Goal: Check status: Check status

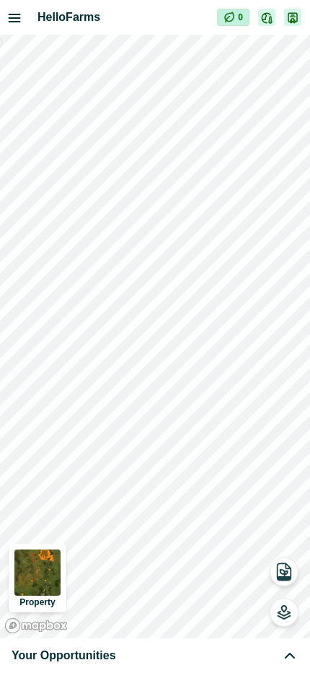
click at [40, 575] on img at bounding box center [37, 572] width 46 height 46
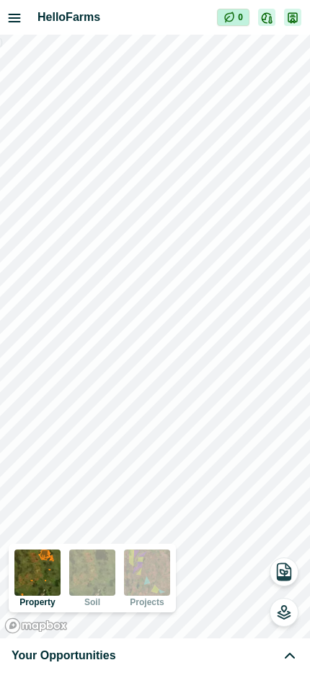
click at [95, 572] on img at bounding box center [92, 572] width 46 height 46
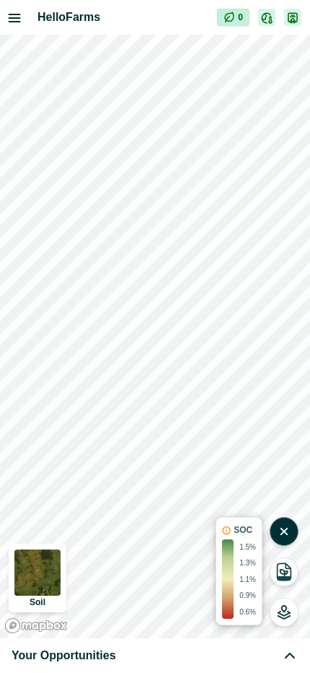
click at [39, 580] on img at bounding box center [37, 572] width 46 height 46
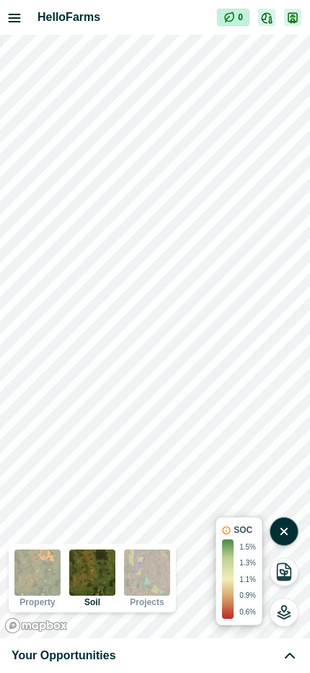
click at [143, 583] on img at bounding box center [147, 572] width 46 height 46
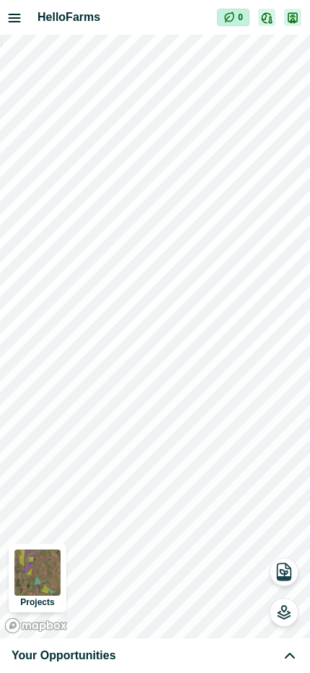
click at [48, 574] on img at bounding box center [37, 572] width 46 height 46
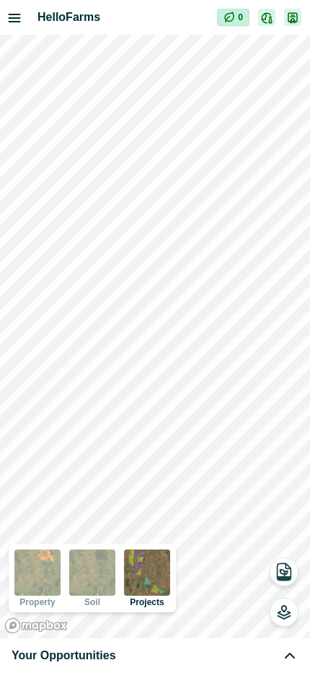
click at [92, 575] on img at bounding box center [92, 572] width 46 height 46
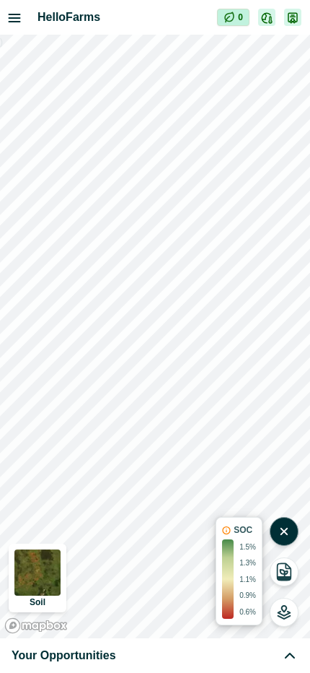
click at [32, 577] on img at bounding box center [37, 572] width 46 height 46
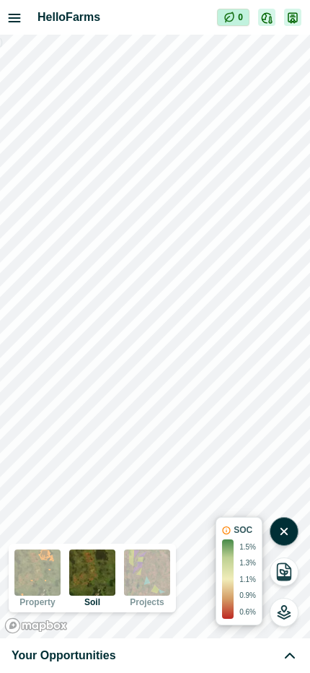
click at [89, 564] on img at bounding box center [92, 572] width 46 height 46
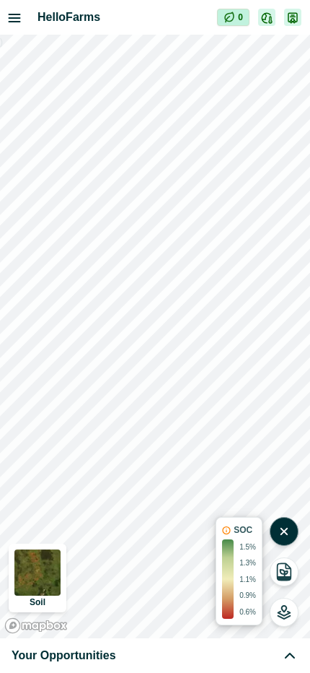
click at [32, 571] on img at bounding box center [37, 572] width 46 height 46
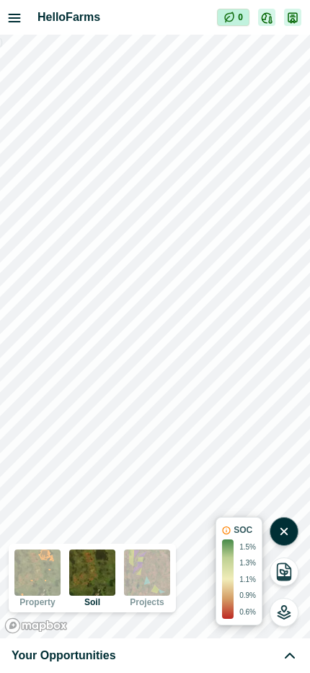
click at [132, 572] on img at bounding box center [147, 572] width 46 height 46
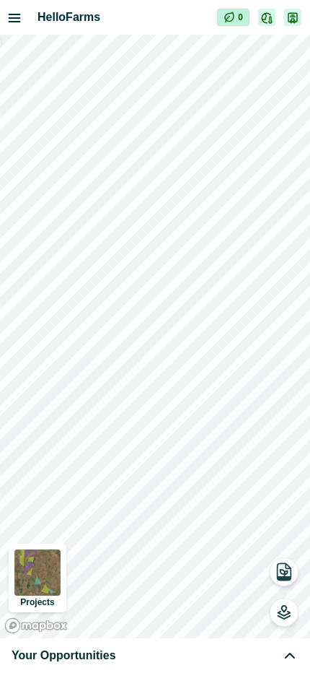
click at [52, 583] on img at bounding box center [37, 572] width 46 height 46
